Goal: Information Seeking & Learning: Learn about a topic

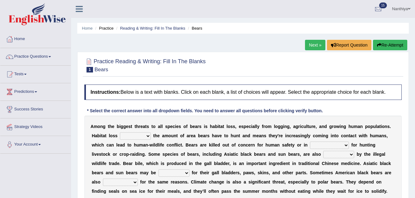
drag, startPoint x: 89, startPoint y: 127, endPoint x: 160, endPoint y: 135, distance: 72.1
click at [160, 135] on div "A m o n g t h e b i g g e s t t h r e a t s t o a l l s p e c i e s o f b e a r…" at bounding box center [242, 159] width 317 height 86
click at [129, 137] on select "increases reduces complies interacts" at bounding box center [135, 135] width 31 height 7
select select "increases"
click at [120, 132] on select "increases reduces complies interacts" at bounding box center [135, 135] width 31 height 7
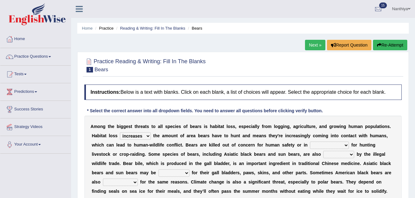
click at [310, 143] on select "coalition retaliation appreciation disinformation" at bounding box center [329, 145] width 39 height 7
click at [310, 142] on select "coalition retaliation appreciation disinformation" at bounding box center [329, 145] width 39 height 7
click at [138, 179] on select "begot foreseen encountered targeted" at bounding box center [120, 182] width 35 height 7
click at [352, 106] on div "Instructions: Below is a text with blanks. Click on each blank, a list of choic…" at bounding box center [243, 153] width 320 height 142
click at [310, 145] on select "coalition retaliation appreciation disinformation" at bounding box center [329, 145] width 39 height 7
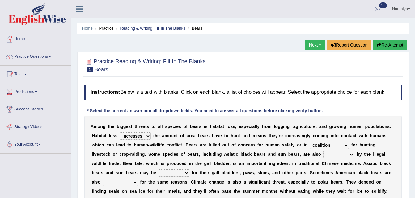
click at [310, 142] on select "coalition retaliation appreciation disinformation" at bounding box center [329, 145] width 39 height 7
click at [292, 149] on div "A m o n g t h e b i g g e s t t h r e a t s t o a l l s p e c i e s o f b e a r…" at bounding box center [242, 159] width 317 height 86
click at [310, 146] on select "coalition retaliation appreciation disinformation" at bounding box center [329, 145] width 39 height 7
select select "appreciation"
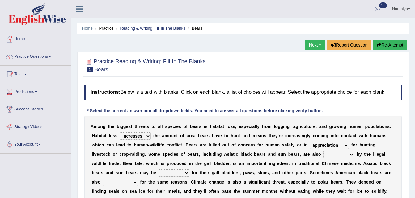
click at [310, 142] on select "coalition retaliation appreciation disinformation" at bounding box center [329, 145] width 39 height 7
click at [323, 154] on select "protected prohibited fattened threatened" at bounding box center [338, 154] width 31 height 7
select select "threatened"
click at [323, 151] on select "protected prohibited fattened threatened" at bounding box center [338, 154] width 31 height 7
click at [189, 170] on select "poached squelched coached blenched" at bounding box center [173, 173] width 31 height 7
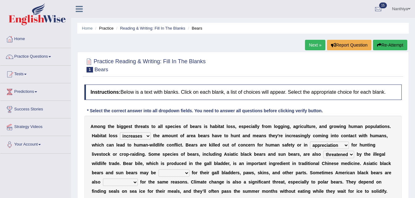
select select "poached"
click at [189, 170] on select "poached squelched coached blenched" at bounding box center [173, 173] width 31 height 7
click at [138, 179] on select "begot foreseen encountered targeted" at bounding box center [120, 182] width 35 height 7
select select "targeted"
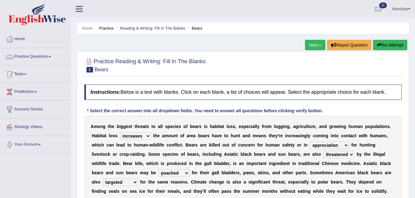
click at [138, 179] on select "begot foreseen encountered targeted" at bounding box center [120, 182] width 35 height 7
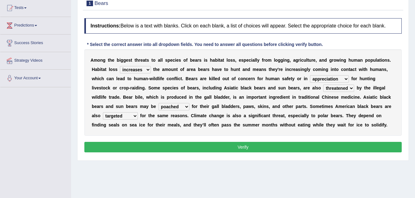
click at [322, 144] on button "Verify" at bounding box center [242, 147] width 317 height 11
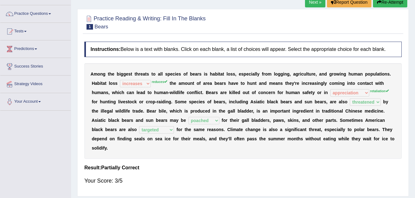
scroll to position [0, 0]
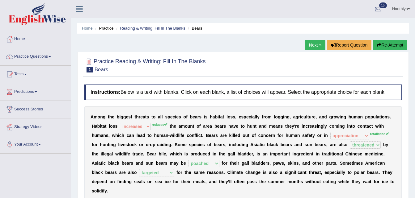
click at [313, 44] on link "Next »" at bounding box center [315, 45] width 20 height 11
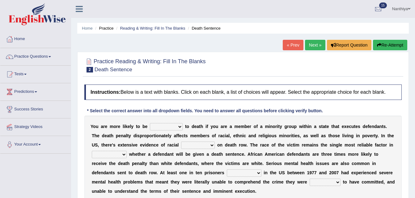
click at [176, 126] on select "penalized blamed complained sentenced" at bounding box center [166, 126] width 33 height 7
